Goal: Task Accomplishment & Management: Complete application form

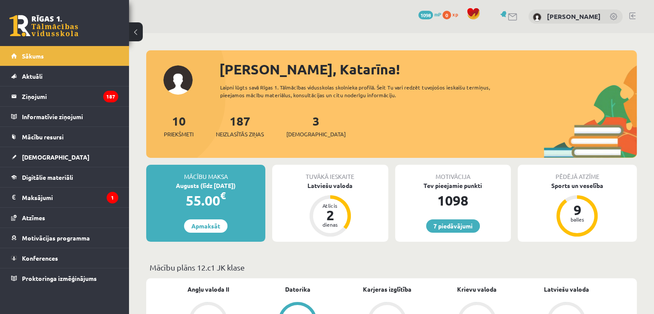
scroll to position [40, 0]
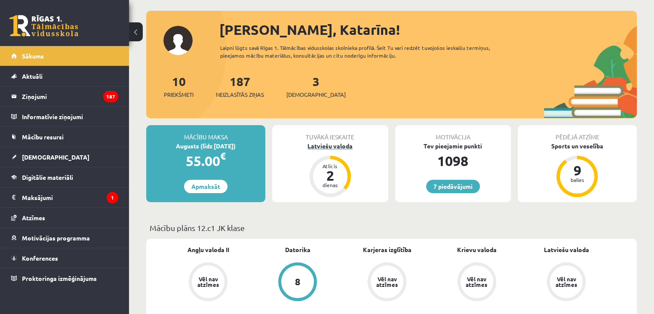
click at [333, 143] on div "Latviešu valoda" at bounding box center [330, 146] width 116 height 9
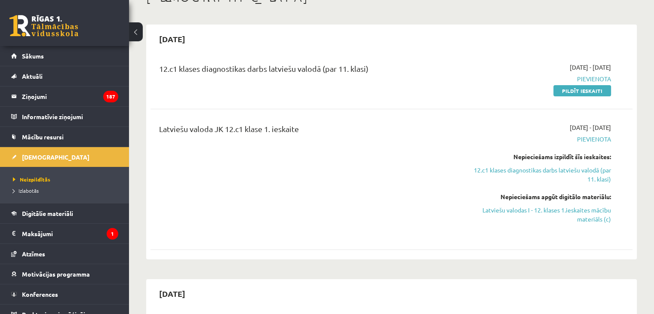
scroll to position [61, 0]
click at [592, 89] on link "Pildīt ieskaiti" at bounding box center [583, 89] width 58 height 11
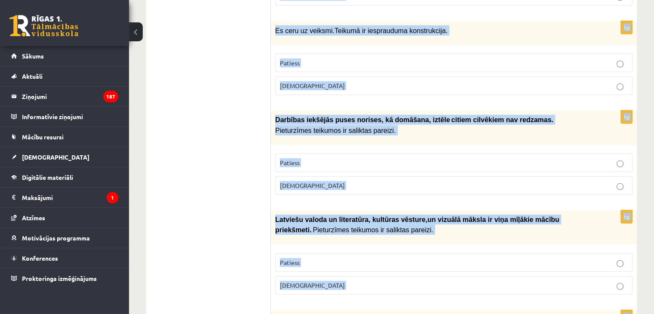
scroll to position [2558, 0]
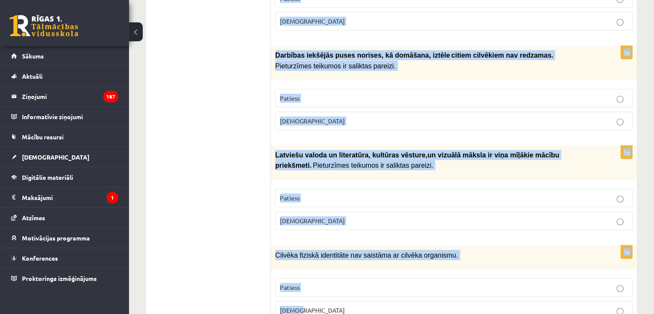
drag, startPoint x: 273, startPoint y: 108, endPoint x: 514, endPoint y: 333, distance: 329.3
copy form "Loremipsum dolor si ametconsec. Adipisc Elitse 7d Eiusmo temporincid utl etdolo…"
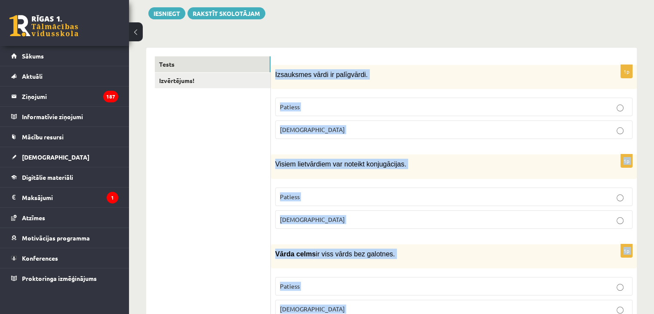
scroll to position [135, 0]
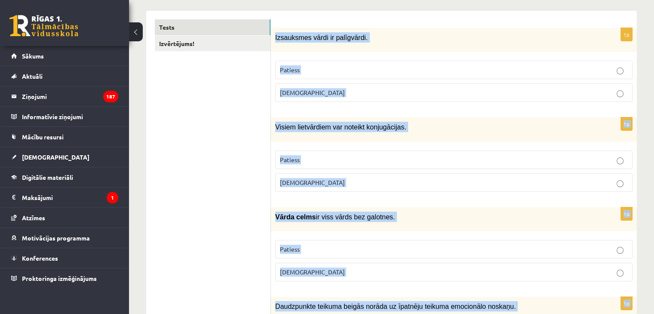
click at [350, 117] on div "Visiem lietvārdiem var noteikt konjugācijas." at bounding box center [454, 129] width 366 height 24
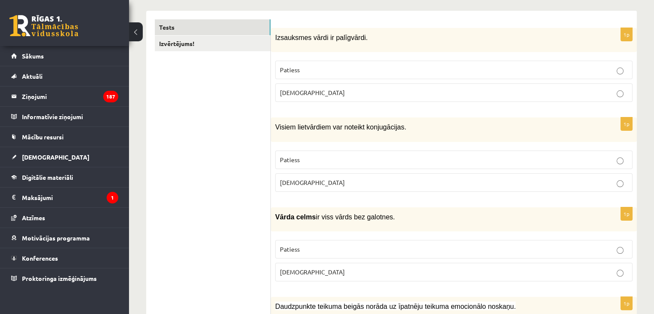
click at [349, 94] on p "[DEMOGRAPHIC_DATA]" at bounding box center [454, 92] width 348 height 9
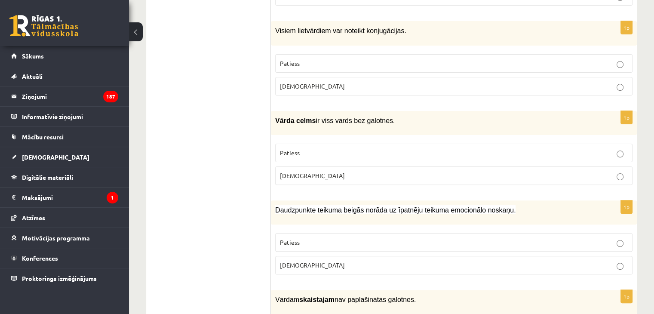
scroll to position [233, 0]
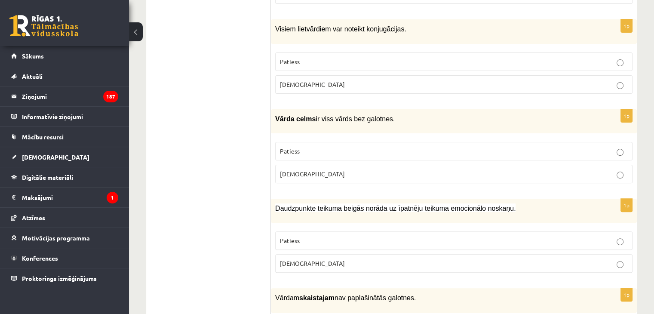
click at [345, 80] on p "[DEMOGRAPHIC_DATA]" at bounding box center [454, 84] width 348 height 9
click at [346, 148] on p "Patiess" at bounding box center [454, 151] width 348 height 9
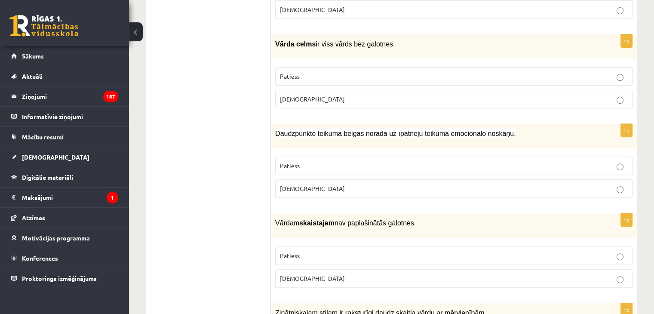
scroll to position [314, 0]
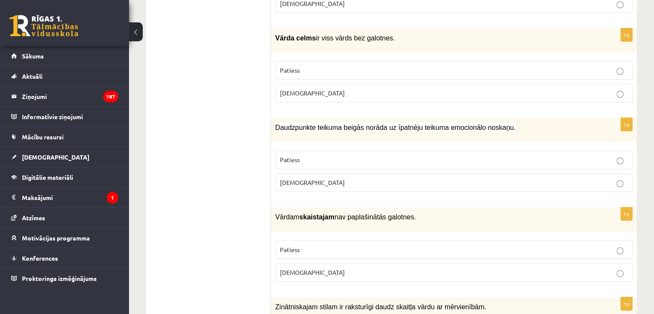
click at [346, 155] on p "Patiess" at bounding box center [454, 159] width 348 height 9
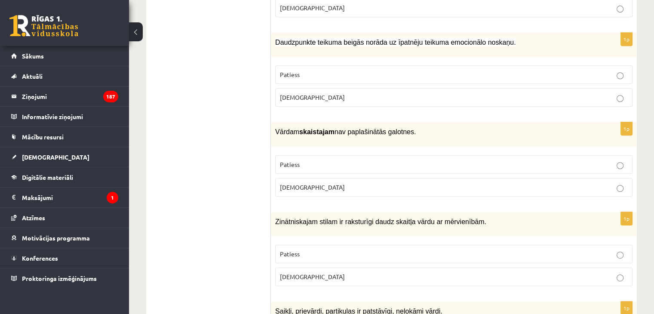
scroll to position [399, 0]
click at [346, 156] on label "Patiess" at bounding box center [453, 165] width 357 height 18
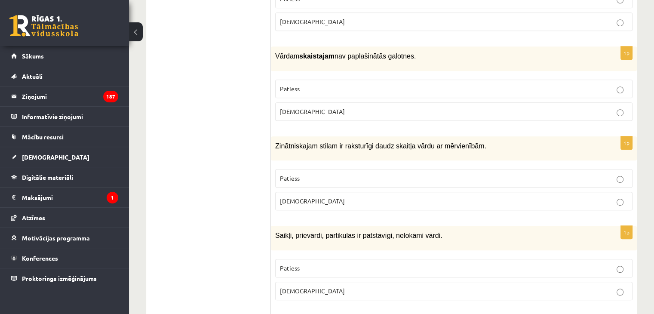
scroll to position [477, 0]
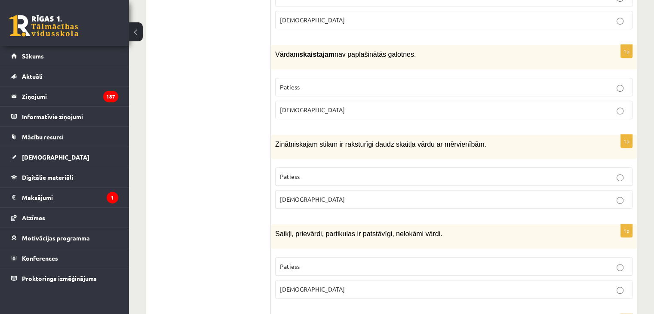
click at [344, 172] on p "Patiess" at bounding box center [454, 176] width 348 height 9
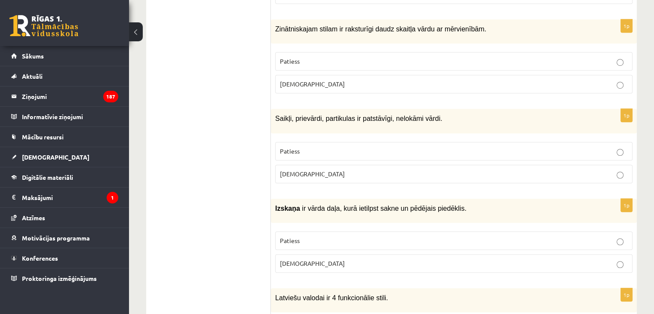
click at [313, 169] on p "[DEMOGRAPHIC_DATA]" at bounding box center [454, 173] width 348 height 9
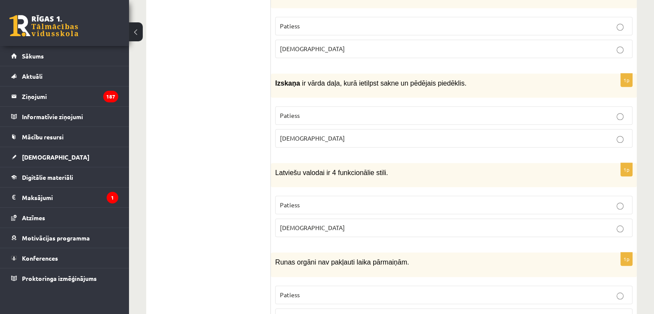
scroll to position [718, 0]
click at [314, 129] on label "[DEMOGRAPHIC_DATA]" at bounding box center [453, 138] width 357 height 18
click at [311, 200] on p "Patiess" at bounding box center [454, 204] width 348 height 9
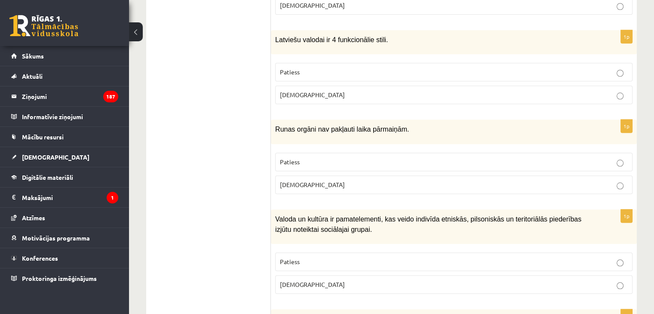
scroll to position [857, 0]
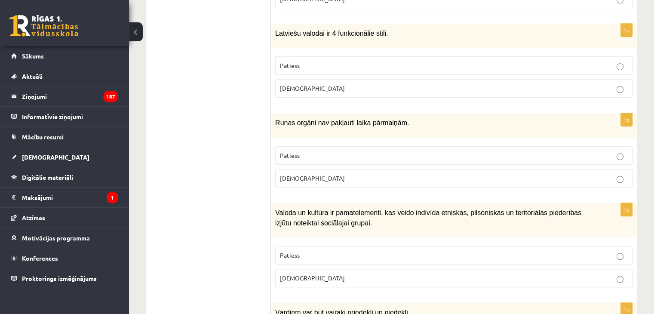
click at [336, 174] on p "[DEMOGRAPHIC_DATA]" at bounding box center [454, 178] width 348 height 9
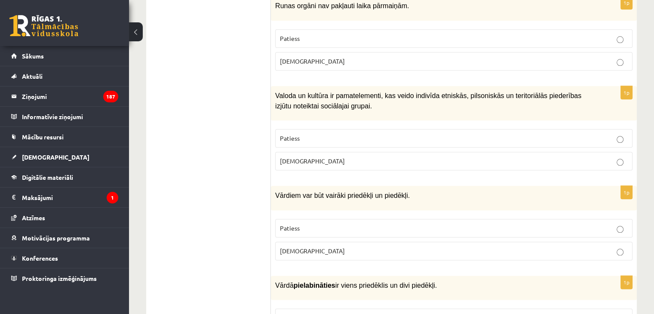
scroll to position [996, 0]
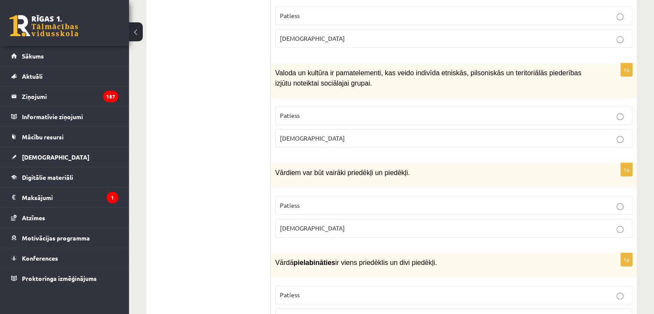
click at [329, 107] on label "Patiess" at bounding box center [453, 115] width 357 height 18
click at [330, 196] on label "Patiess" at bounding box center [453, 205] width 357 height 18
click at [327, 290] on p "Patiess" at bounding box center [454, 294] width 348 height 9
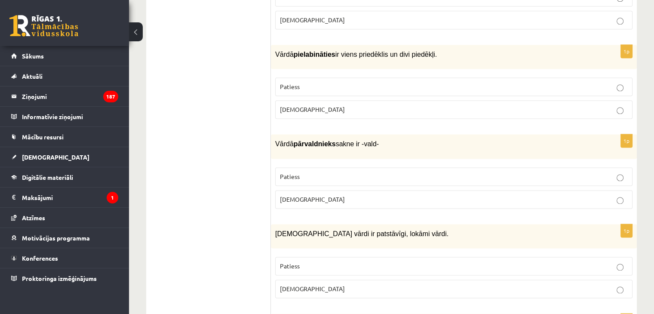
scroll to position [1205, 0]
click at [323, 172] on p "Patiess" at bounding box center [454, 176] width 348 height 9
click at [324, 284] on p "[DEMOGRAPHIC_DATA]" at bounding box center [454, 288] width 348 height 9
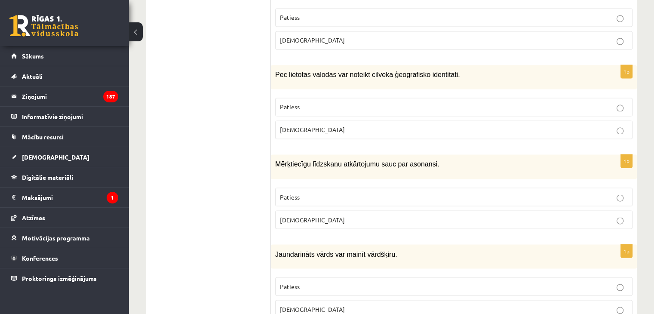
scroll to position [1457, 0]
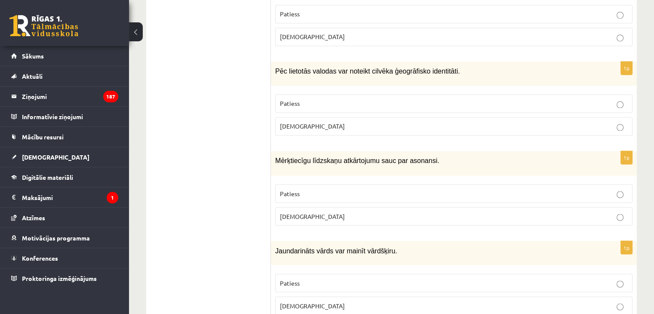
click at [327, 99] on p "Patiess" at bounding box center [454, 103] width 348 height 9
click at [327, 212] on p "[DEMOGRAPHIC_DATA]" at bounding box center [454, 216] width 348 height 9
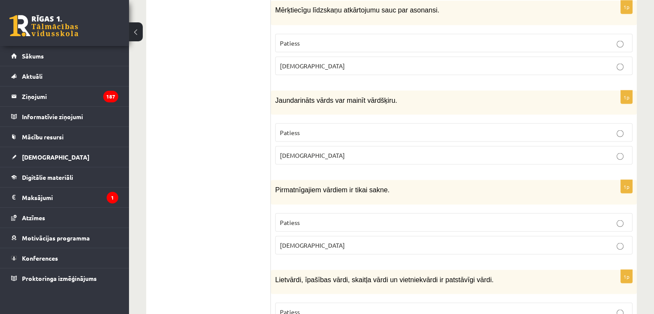
scroll to position [1611, 0]
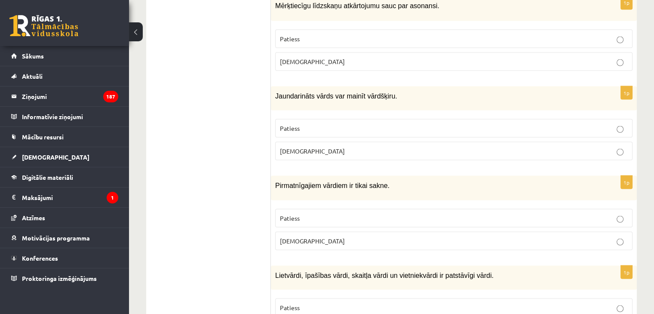
click at [335, 123] on p "Patiess" at bounding box center [454, 127] width 348 height 9
click at [326, 209] on label "Patiess" at bounding box center [453, 218] width 357 height 18
click at [373, 231] on label "[DEMOGRAPHIC_DATA]" at bounding box center [453, 240] width 357 height 18
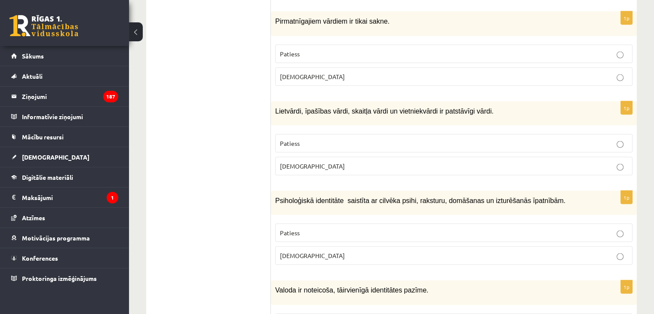
scroll to position [1790, 0]
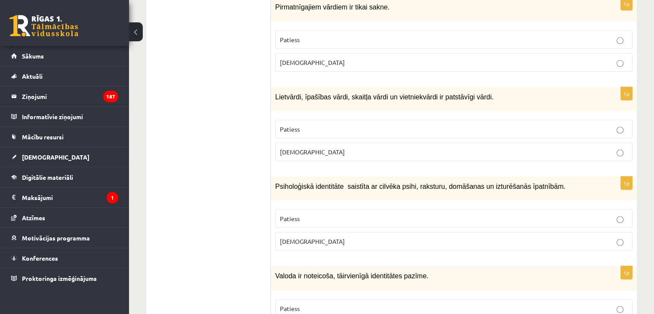
click at [319, 214] on p "Patiess" at bounding box center [454, 218] width 348 height 9
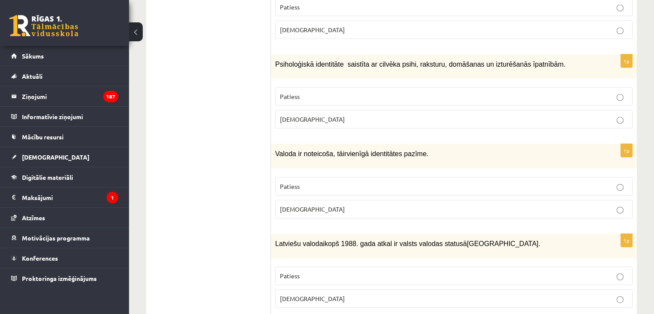
scroll to position [1912, 0]
click at [324, 182] on p "Patiess" at bounding box center [454, 186] width 348 height 9
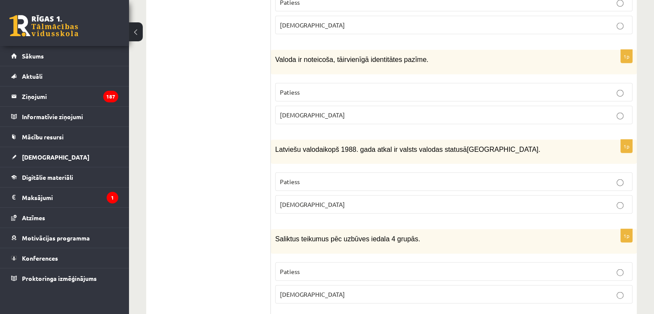
scroll to position [2006, 0]
click at [326, 200] on p "[DEMOGRAPHIC_DATA]" at bounding box center [454, 204] width 348 height 9
click at [363, 172] on label "Patiess" at bounding box center [453, 181] width 357 height 18
click at [346, 110] on p "[DEMOGRAPHIC_DATA]" at bounding box center [454, 114] width 348 height 9
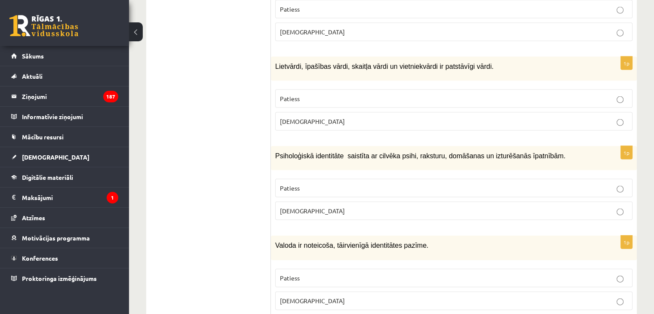
scroll to position [1817, 0]
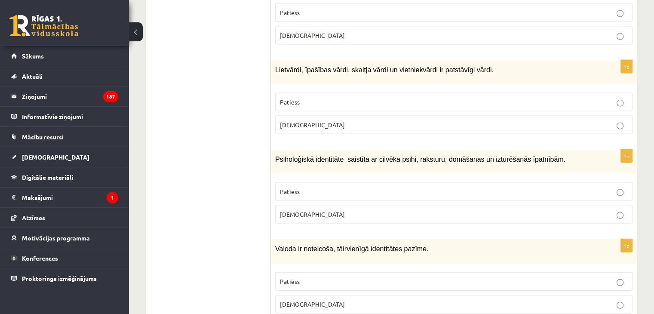
click at [324, 98] on p "Patiess" at bounding box center [454, 102] width 348 height 9
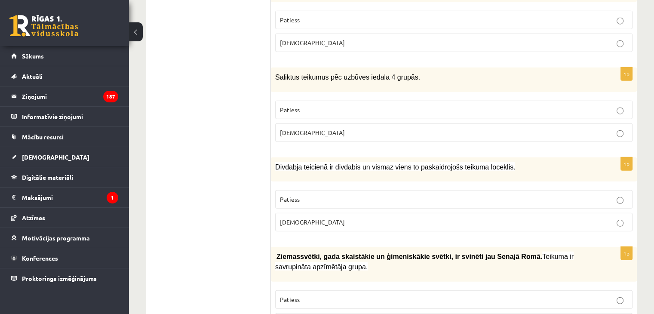
scroll to position [2185, 0]
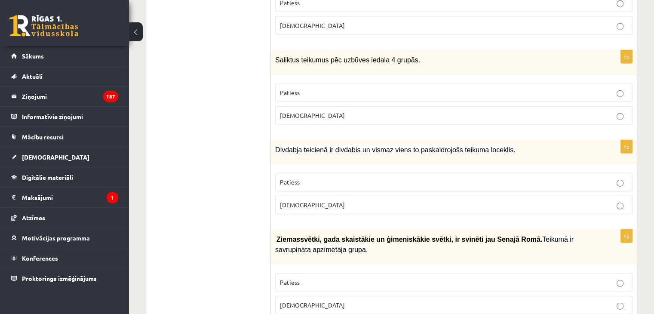
click at [337, 88] on p "Patiess" at bounding box center [454, 92] width 348 height 9
click at [344, 173] on label "Patiess" at bounding box center [453, 182] width 357 height 18
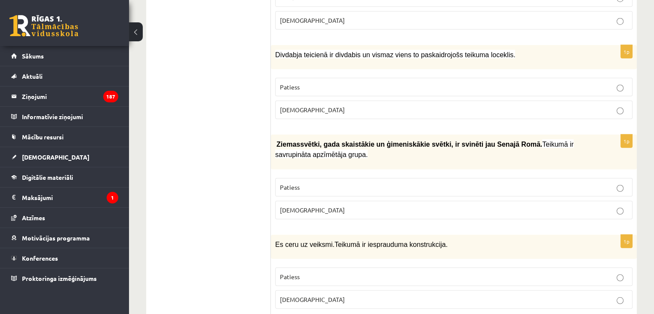
scroll to position [2290, 0]
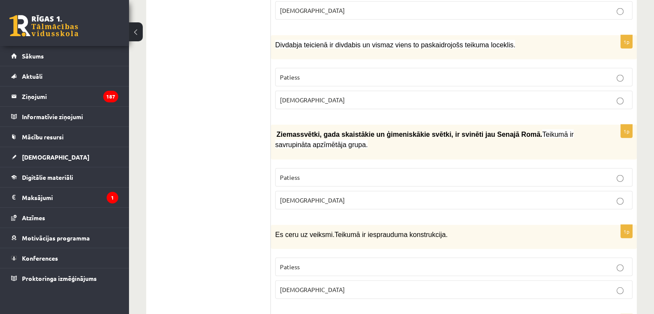
click at [344, 173] on p "Patiess" at bounding box center [454, 177] width 348 height 9
click at [348, 285] on p "[DEMOGRAPHIC_DATA]" at bounding box center [454, 289] width 348 height 9
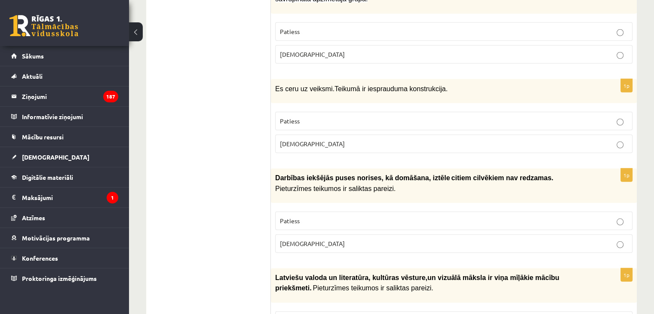
scroll to position [2436, 0]
click at [337, 234] on label "[DEMOGRAPHIC_DATA]" at bounding box center [453, 243] width 357 height 18
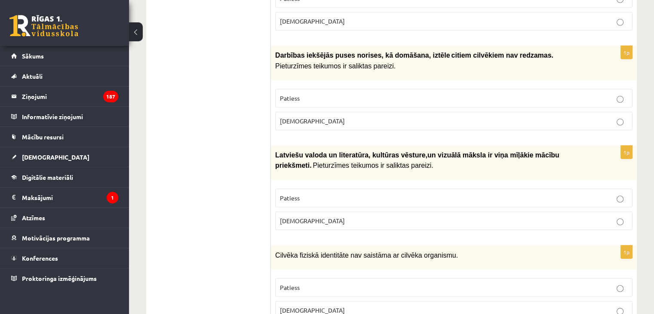
click at [333, 216] on p "[DEMOGRAPHIC_DATA]" at bounding box center [454, 220] width 348 height 9
click at [337, 306] on p "[DEMOGRAPHIC_DATA]" at bounding box center [454, 310] width 348 height 9
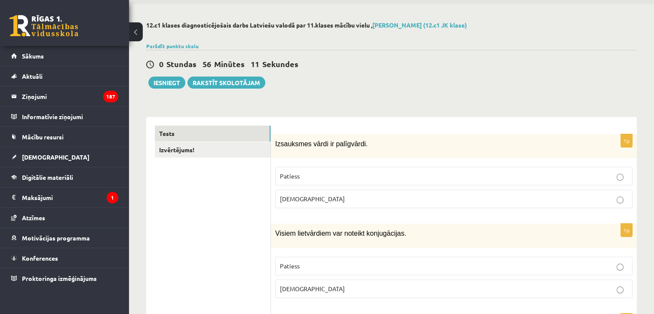
scroll to position [21, 0]
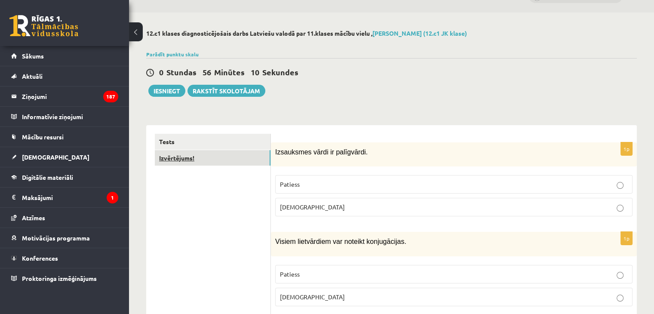
click at [208, 154] on link "Izvērtējums!" at bounding box center [213, 158] width 116 height 16
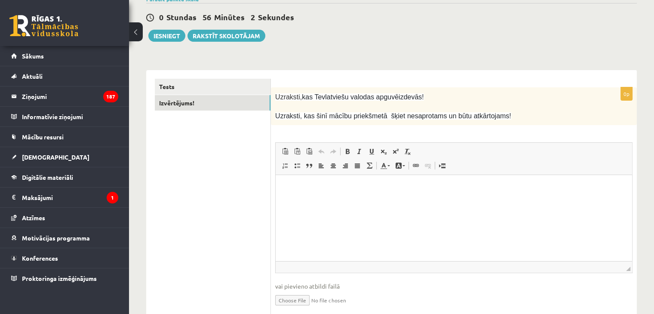
scroll to position [107, 0]
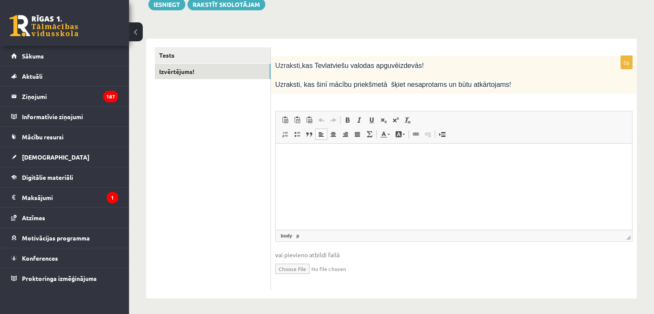
click at [333, 170] on html at bounding box center [454, 157] width 357 height 26
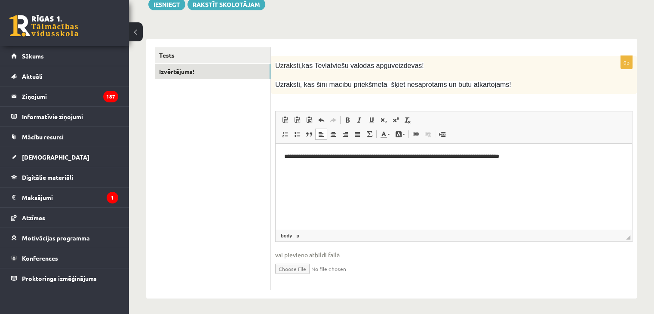
click at [348, 158] on p "**********" at bounding box center [454, 156] width 340 height 9
click at [553, 155] on p "**********" at bounding box center [454, 156] width 340 height 9
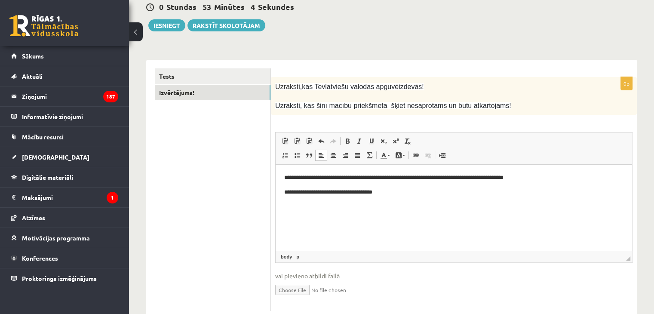
scroll to position [84, 0]
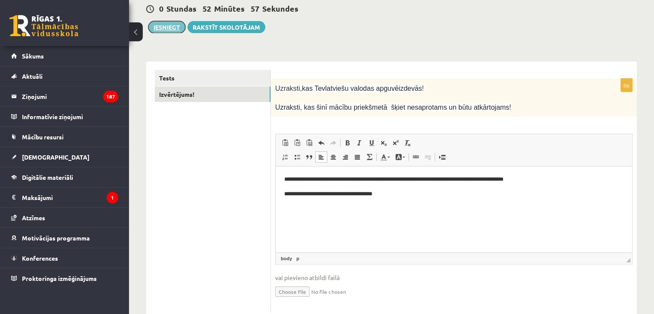
click at [163, 22] on button "Iesniegt" at bounding box center [166, 27] width 37 height 12
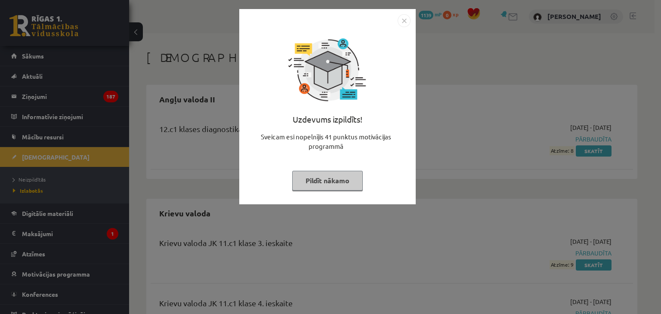
click at [333, 180] on button "Pildīt nākamo" at bounding box center [327, 181] width 71 height 20
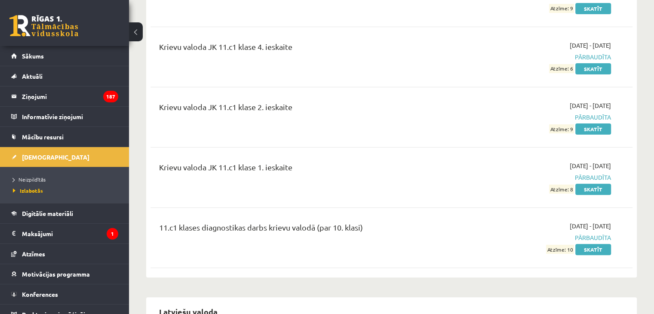
scroll to position [261, 0]
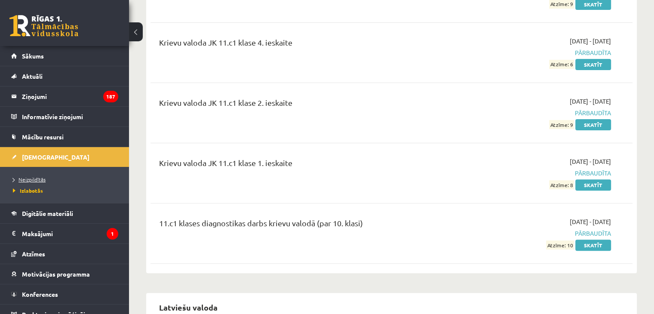
click at [39, 177] on span "Neizpildītās" at bounding box center [29, 179] width 33 height 7
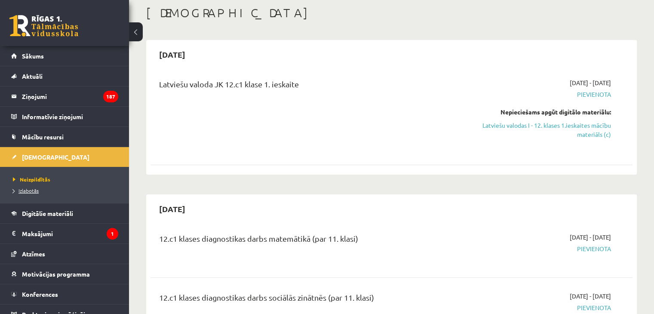
scroll to position [9, 0]
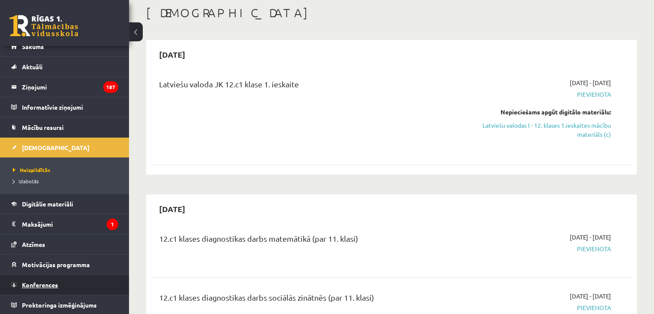
click at [47, 283] on span "Konferences" at bounding box center [40, 285] width 36 height 8
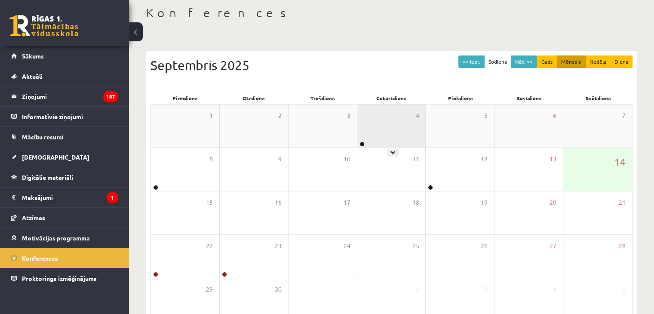
click at [391, 118] on div "4" at bounding box center [391, 126] width 68 height 43
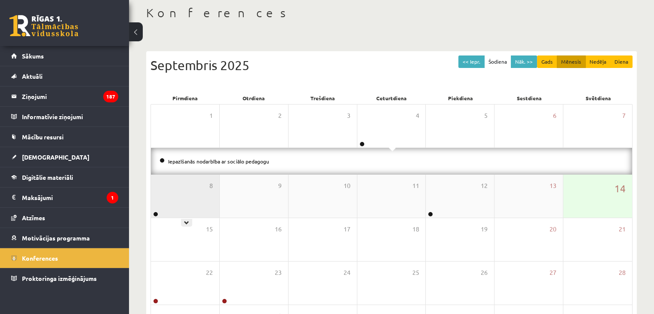
click at [184, 200] on div "8" at bounding box center [185, 196] width 68 height 43
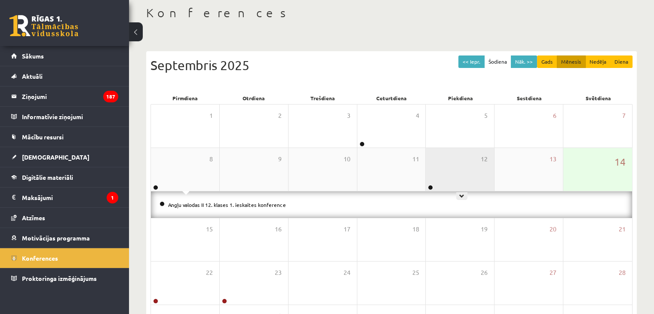
click at [468, 176] on div "12" at bounding box center [460, 169] width 68 height 43
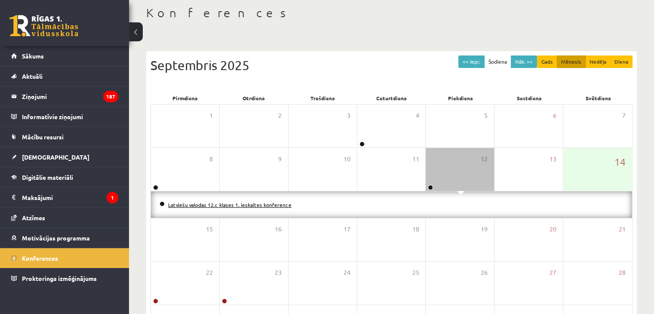
click at [234, 203] on link "Latviešu valodas 12.c klases 1. ieskaites konference" at bounding box center [229, 204] width 123 height 7
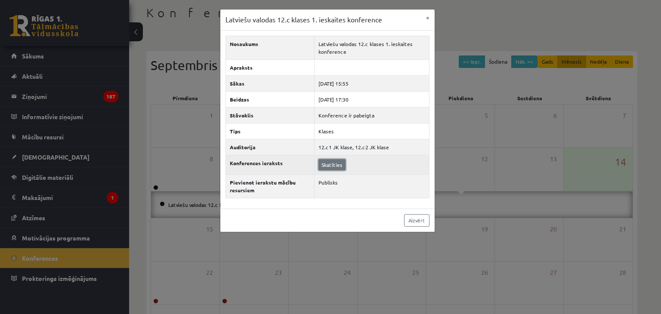
click at [329, 167] on link "Skatīties" at bounding box center [331, 164] width 27 height 11
